Goal: Check status

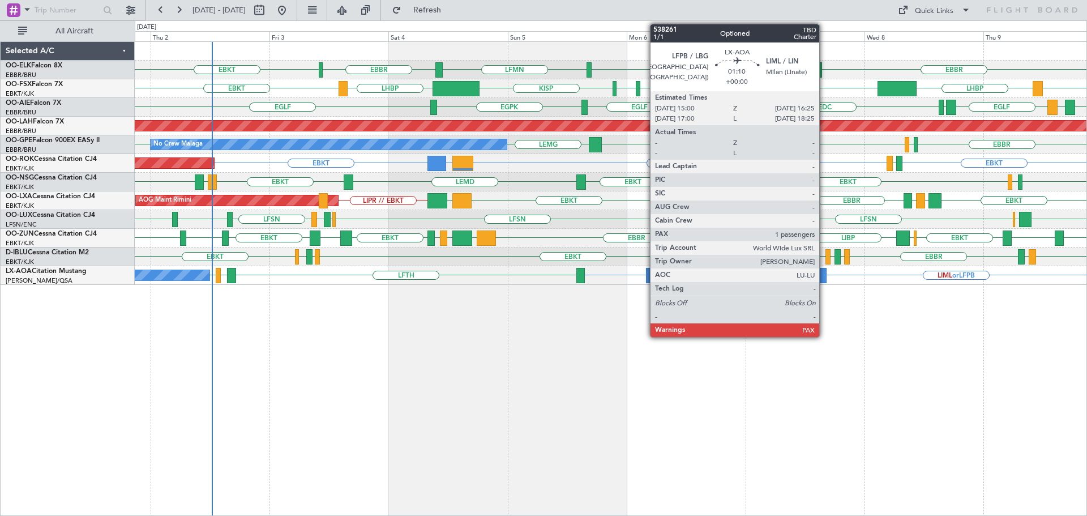
click at [824, 272] on div at bounding box center [822, 275] width 7 height 15
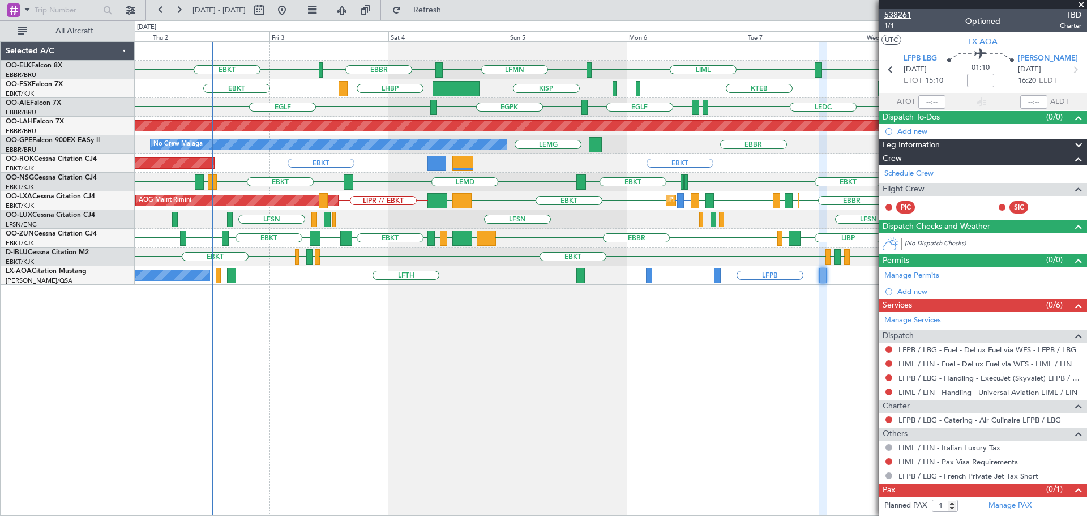
click at [896, 16] on span "538261" at bounding box center [897, 15] width 27 height 12
click at [1082, 3] on div at bounding box center [982, 4] width 208 height 9
click at [1079, 5] on span at bounding box center [1080, 5] width 11 height 10
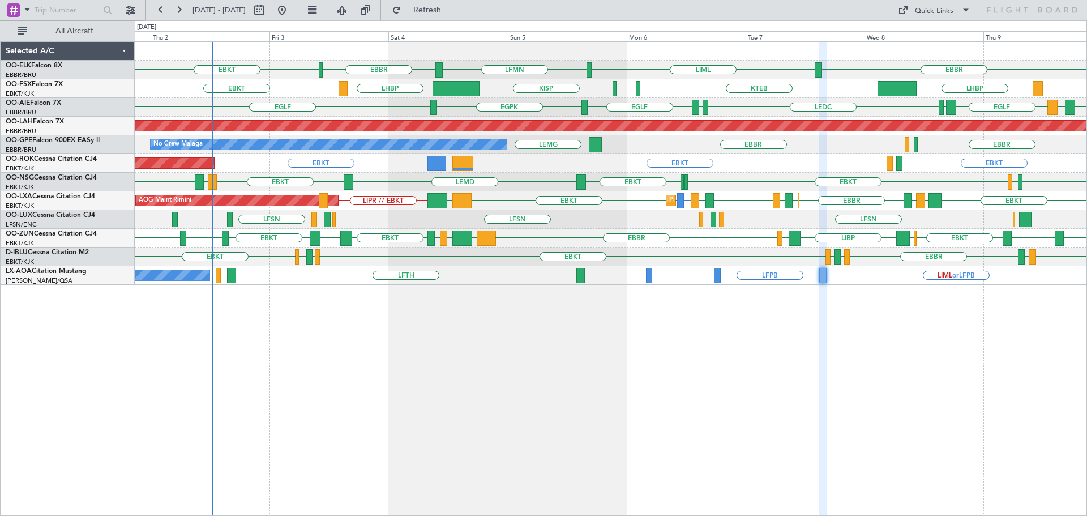
type input "0"
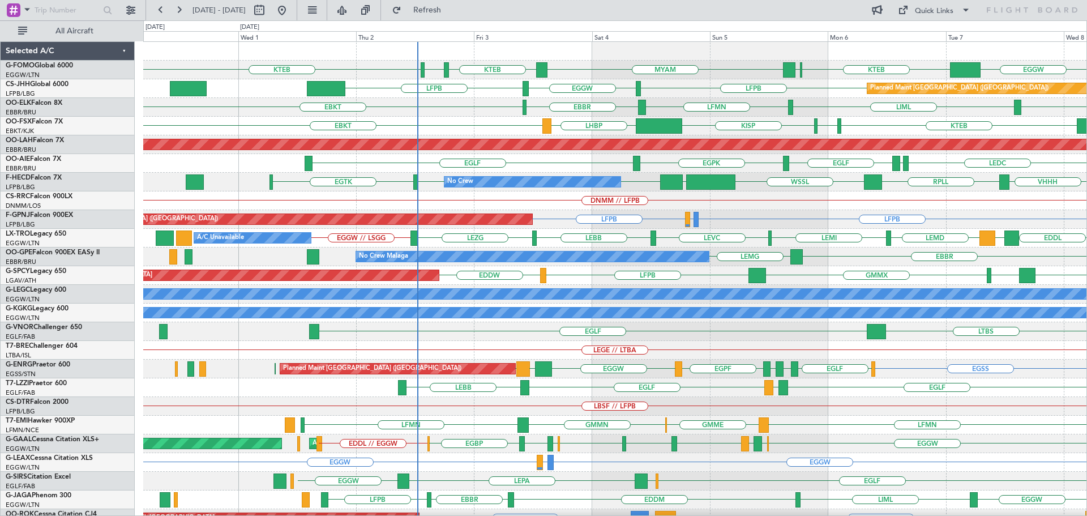
click at [524, 128] on div "EGGW KTEB KFOK MYAM KTEB KBOS KTEB Planned Maint [GEOGRAPHIC_DATA] ([GEOGRAPHIC…" at bounding box center [614, 341] width 943 height 598
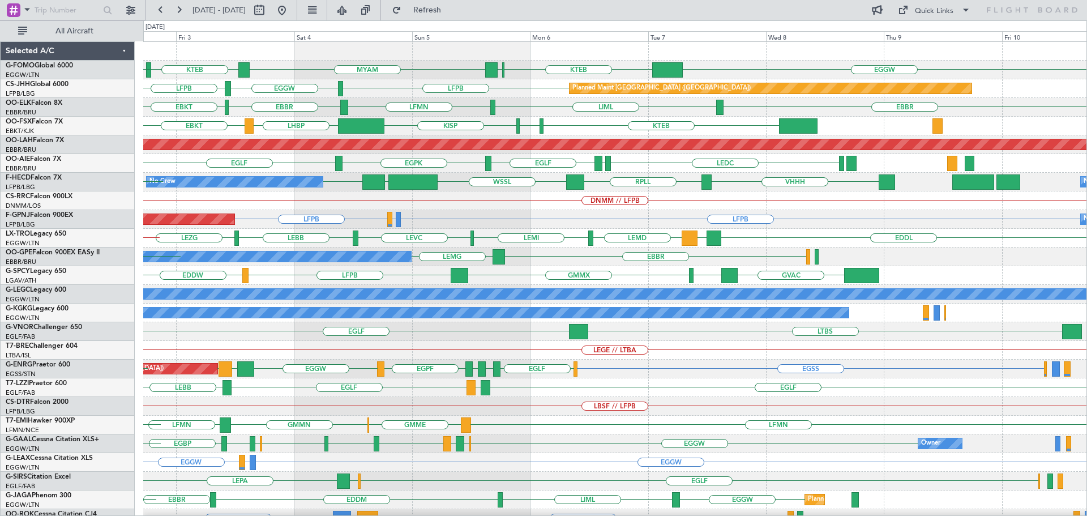
click at [430, 168] on div "EGGW KTEB KFOK MYAM KTEB KBOS KTEB Planned Maint [GEOGRAPHIC_DATA] ([GEOGRAPHIC…" at bounding box center [614, 341] width 943 height 598
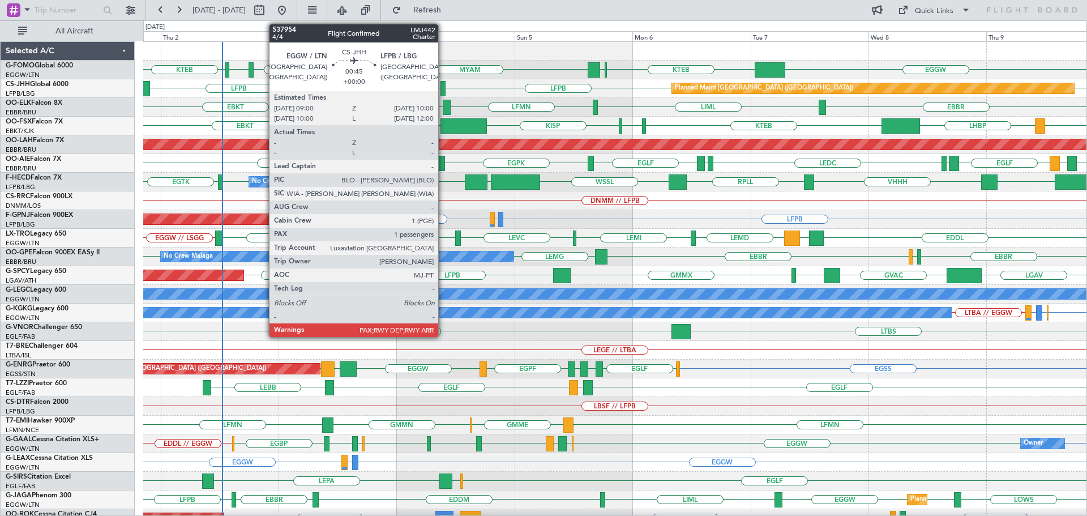
click at [443, 89] on div at bounding box center [442, 88] width 5 height 15
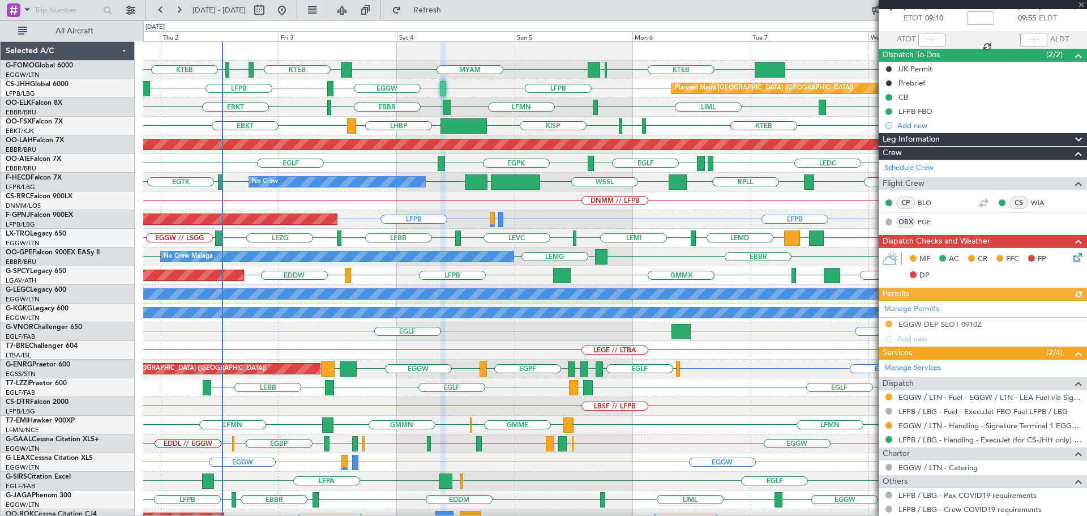
scroll to position [148, 0]
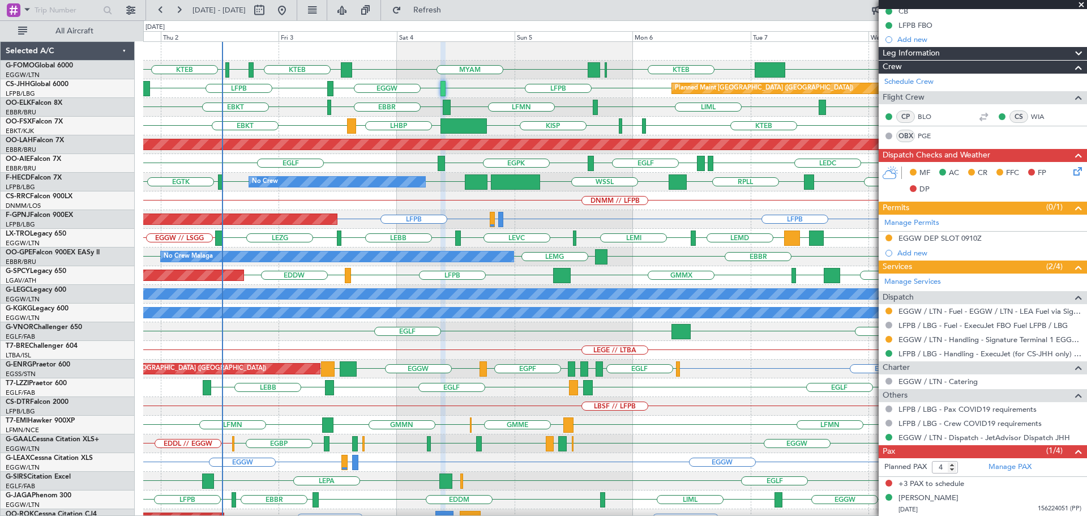
click at [1080, 5] on span at bounding box center [1080, 5] width 11 height 10
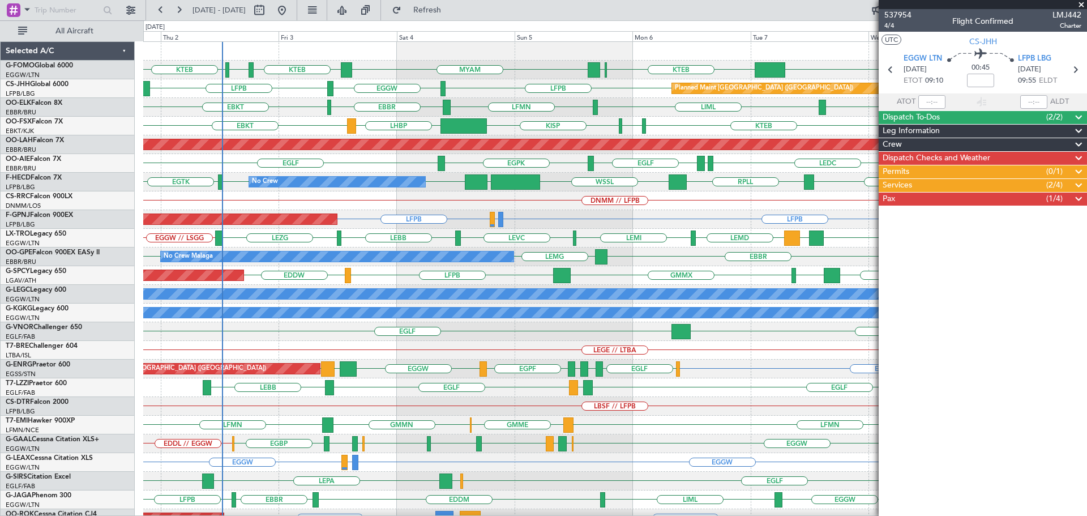
scroll to position [0, 0]
